Goal: Information Seeking & Learning: Learn about a topic

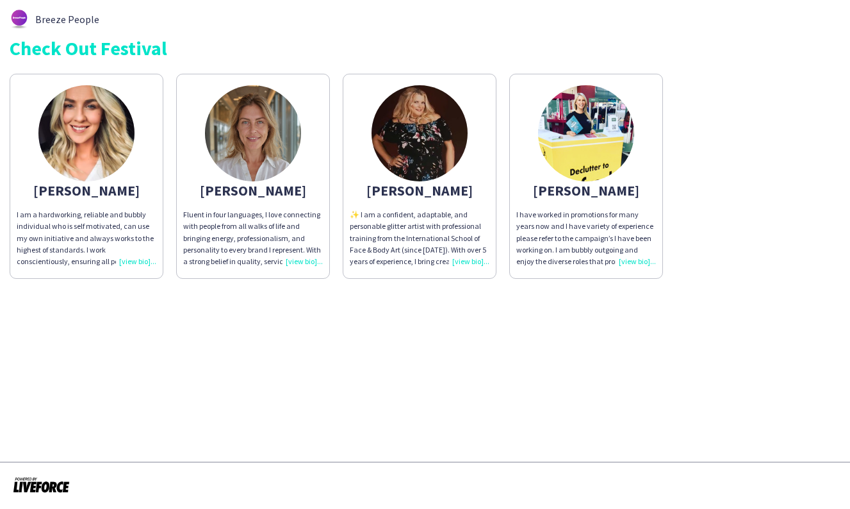
click at [465, 261] on div "✨ I am a confident, adaptable, and personable glitter artist with professional …" at bounding box center [420, 238] width 140 height 58
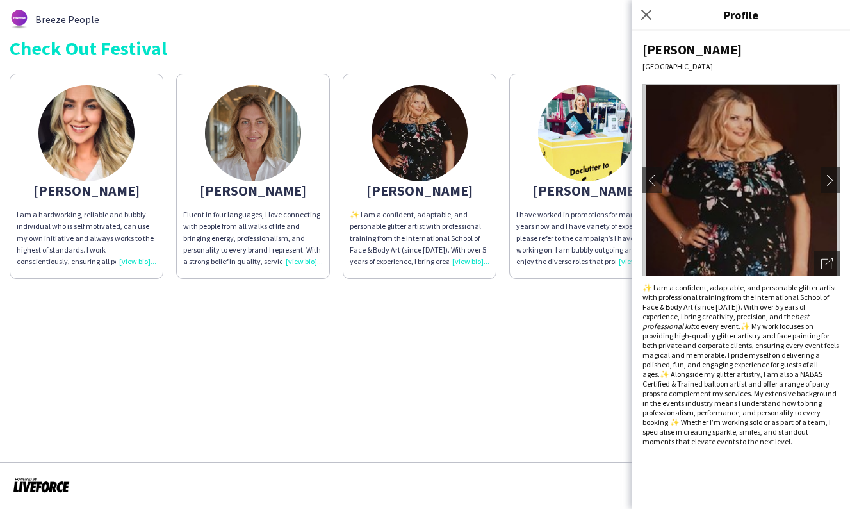
click at [827, 178] on app-icon "chevron-right" at bounding box center [834, 180] width 18 height 12
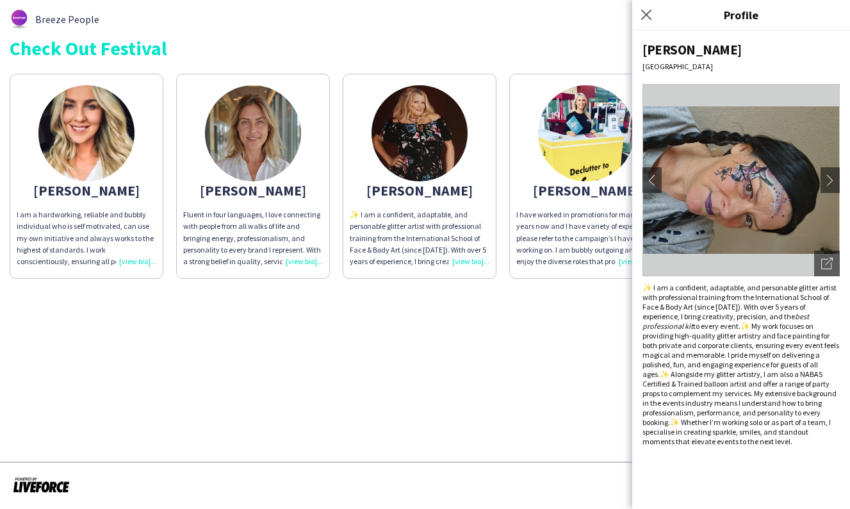
click at [827, 178] on app-icon "chevron-right" at bounding box center [834, 180] width 18 height 12
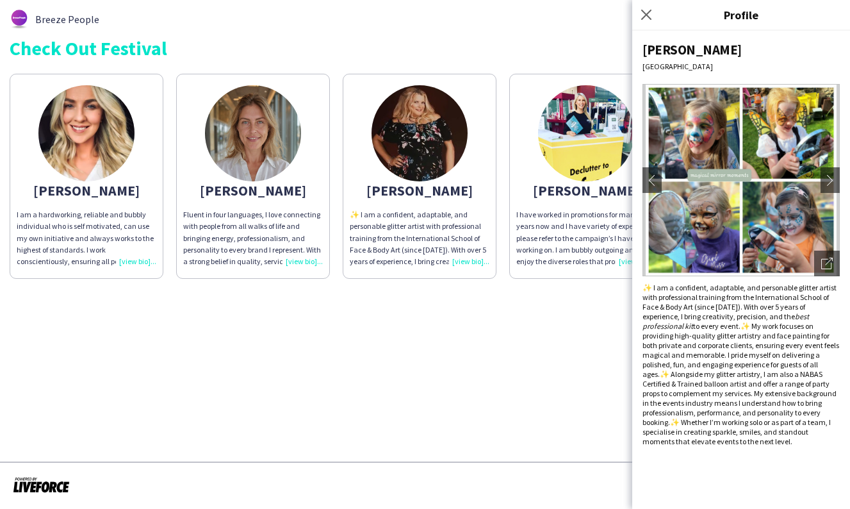
click at [827, 178] on app-icon "chevron-right" at bounding box center [834, 180] width 18 height 12
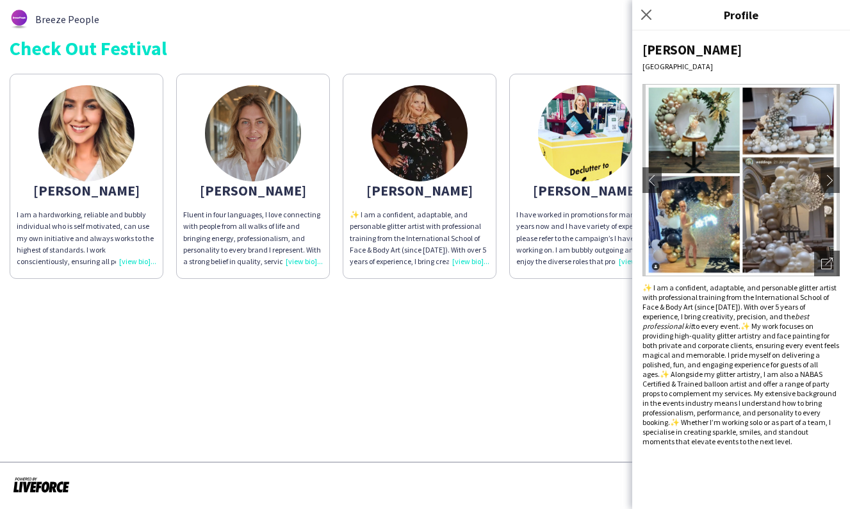
click at [827, 178] on app-icon "chevron-right" at bounding box center [834, 180] width 18 height 12
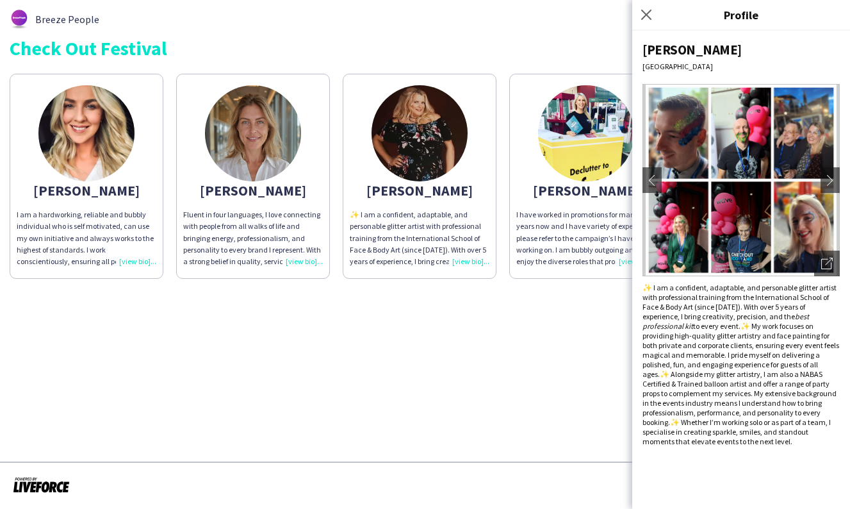
click at [827, 178] on app-icon "chevron-right" at bounding box center [834, 180] width 18 height 12
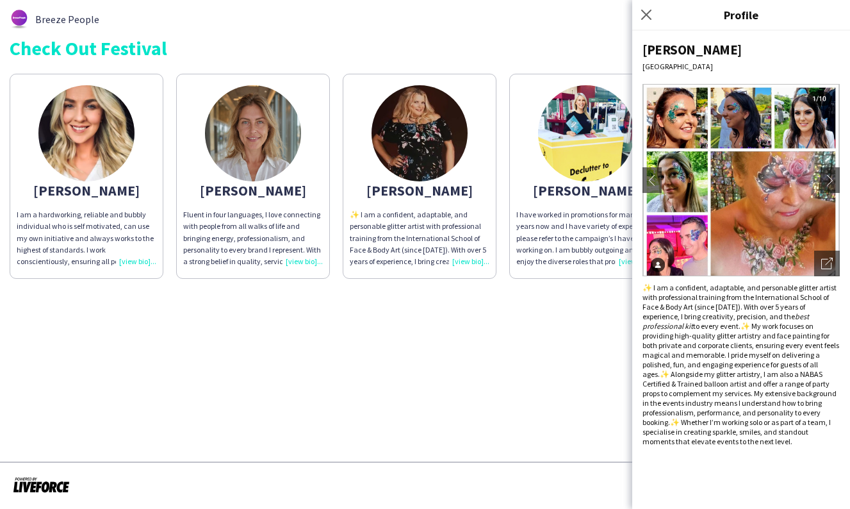
click at [827, 178] on app-icon "chevron-right" at bounding box center [834, 180] width 18 height 12
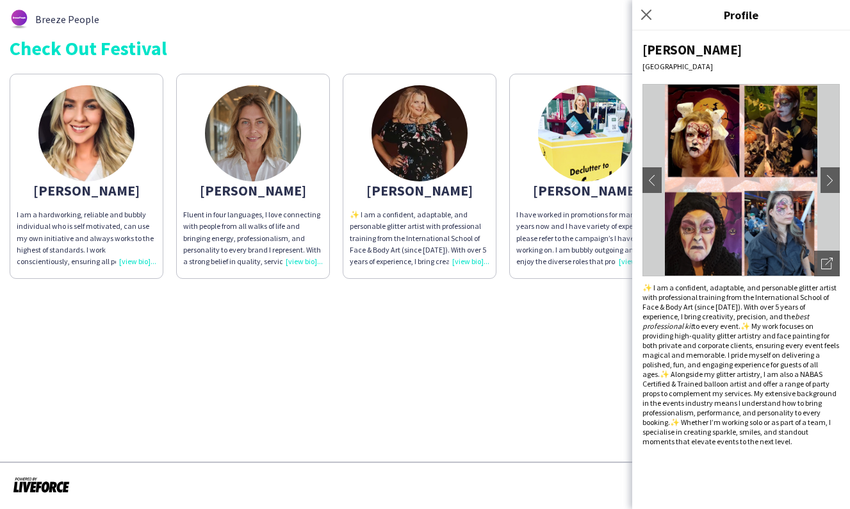
click at [827, 178] on app-icon "chevron-right" at bounding box center [834, 180] width 18 height 12
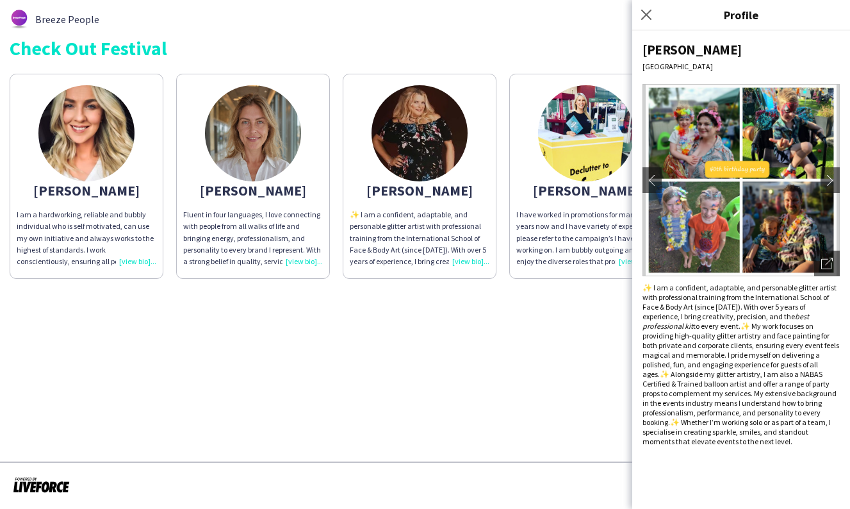
click at [827, 178] on app-icon "chevron-right" at bounding box center [834, 180] width 18 height 12
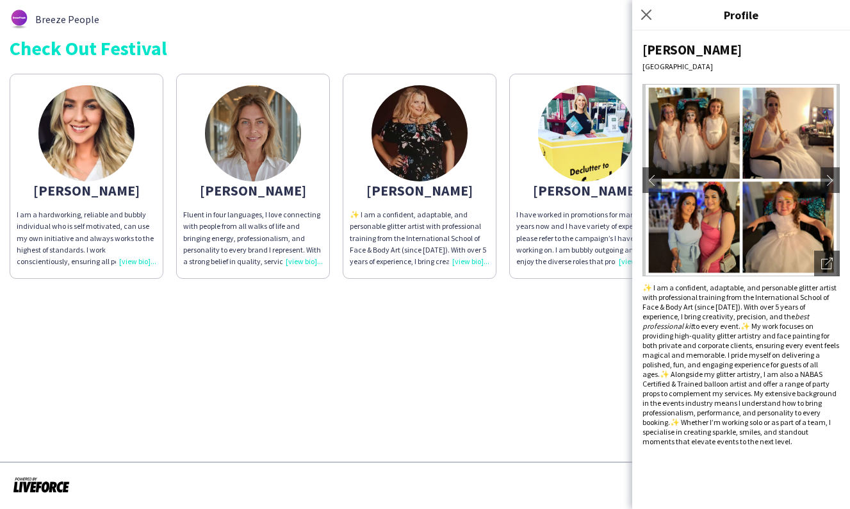
click at [827, 178] on app-icon "chevron-right" at bounding box center [834, 180] width 18 height 12
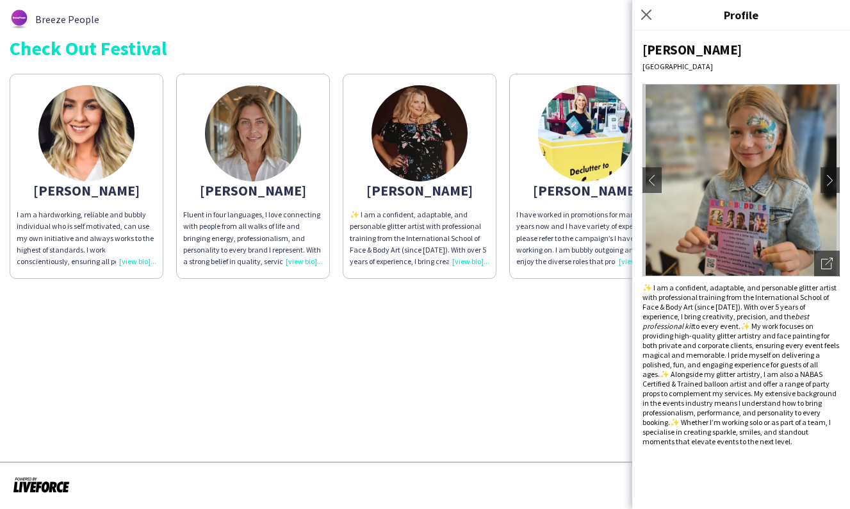
click at [80, 185] on div "[PERSON_NAME]" at bounding box center [87, 191] width 140 height 12
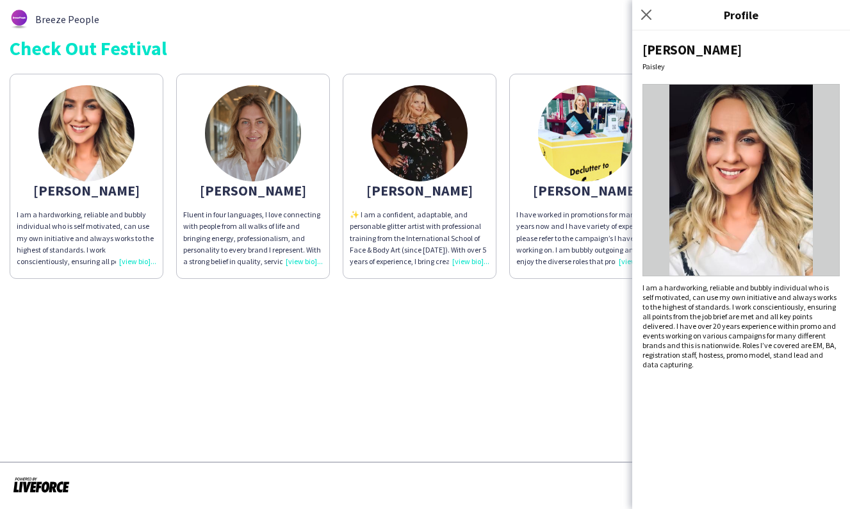
click at [637, 13] on div "Close pop-in" at bounding box center [648, 14] width 32 height 29
click at [641, 13] on icon "Close pop-in" at bounding box center [646, 15] width 10 height 10
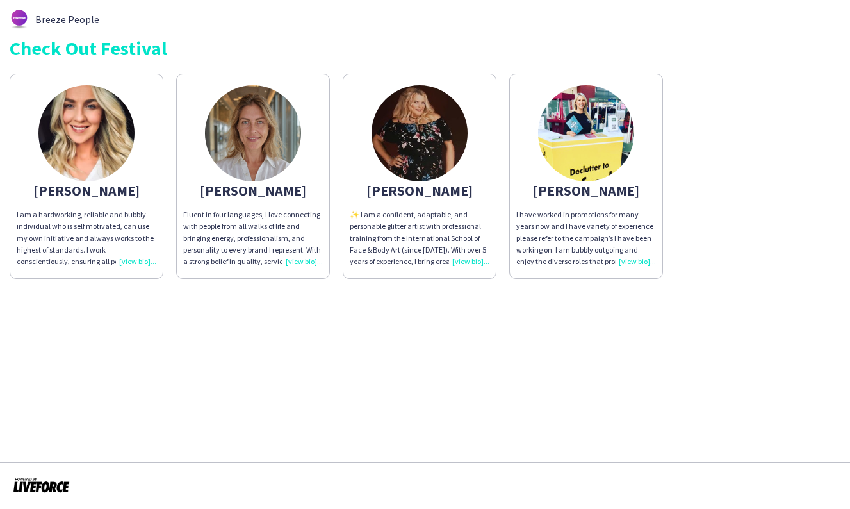
click at [584, 154] on img at bounding box center [586, 133] width 96 height 96
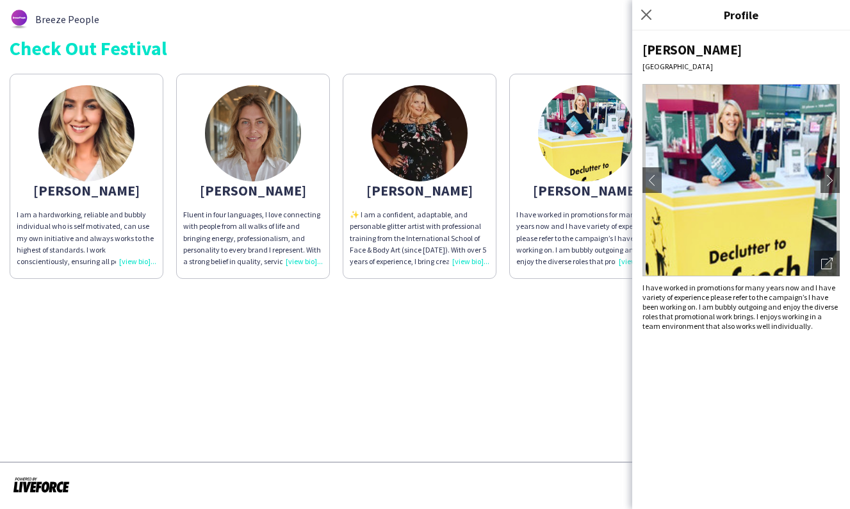
click at [811, 158] on img at bounding box center [741, 180] width 197 height 192
click at [738, 156] on img at bounding box center [741, 180] width 197 height 192
click at [647, 17] on icon "Close pop-in" at bounding box center [646, 15] width 10 height 10
